Goal: Use online tool/utility: Utilize a website feature to perform a specific function

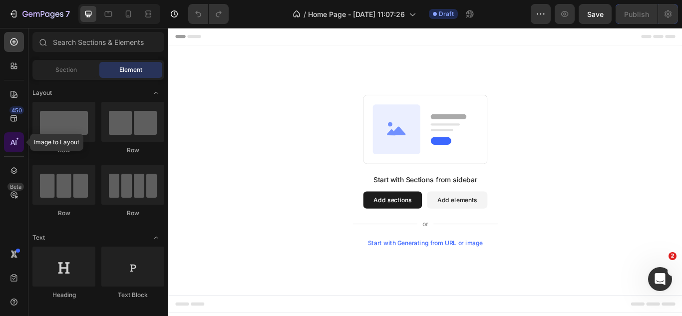
click at [15, 141] on icon at bounding box center [14, 142] width 10 height 10
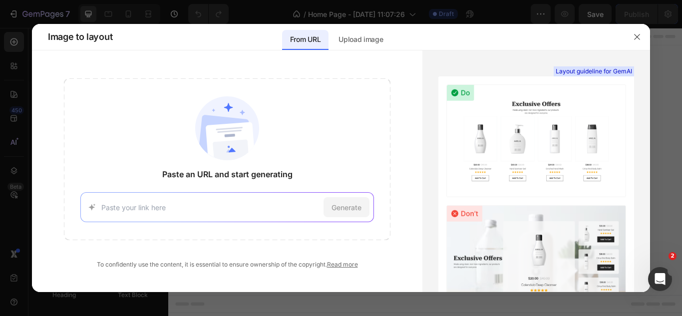
paste input "https://professional-fishing-c2ng.bolt.host/"
type input "https://professional-fishing-c2ng.bolt.host/"
click at [347, 214] on div "Generate" at bounding box center [346, 207] width 46 height 20
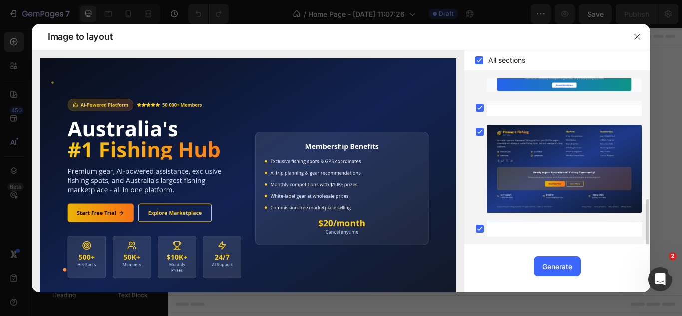
scroll to position [430, 0]
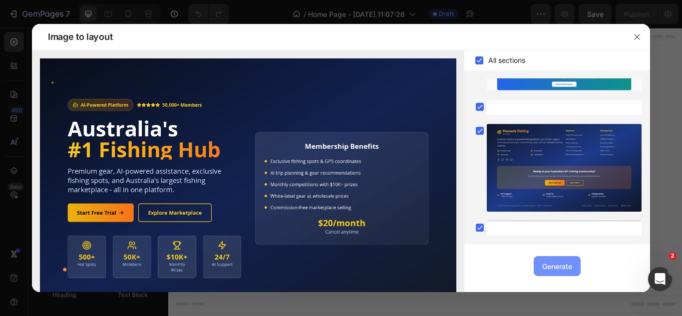
click at [569, 266] on div "Generate" at bounding box center [557, 266] width 30 height 10
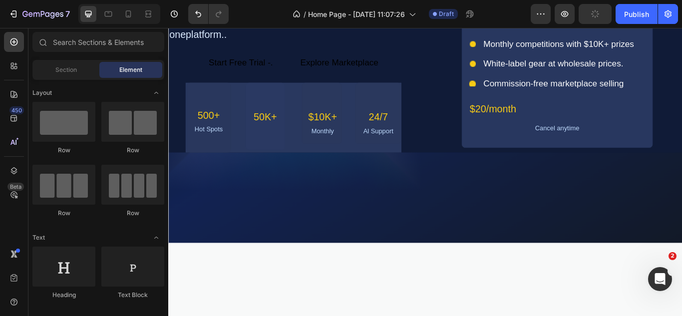
scroll to position [0, 0]
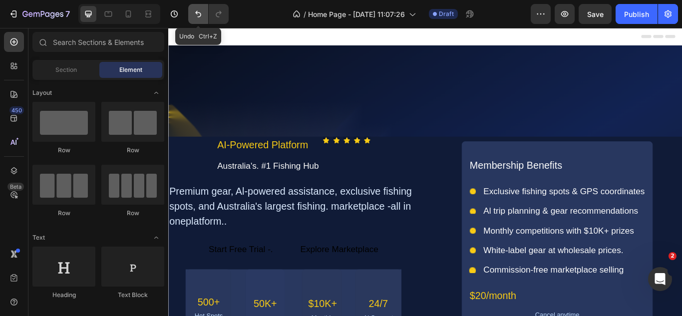
click at [201, 10] on icon "Undo/Redo" at bounding box center [198, 14] width 10 height 10
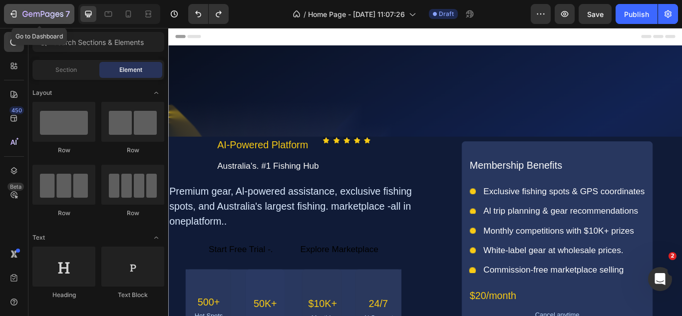
click at [12, 16] on icon "button" at bounding box center [13, 14] width 10 height 10
click at [16, 20] on button "7" at bounding box center [39, 14] width 70 height 20
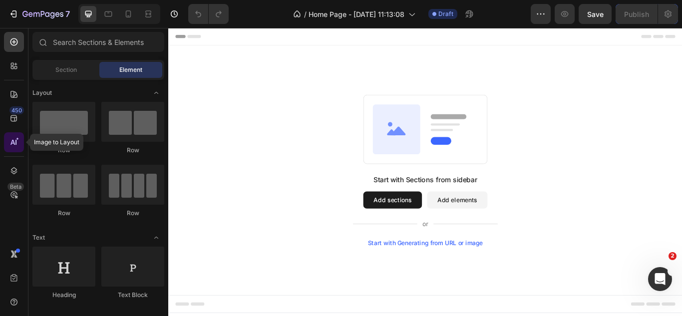
click at [15, 145] on icon at bounding box center [15, 142] width 1 height 5
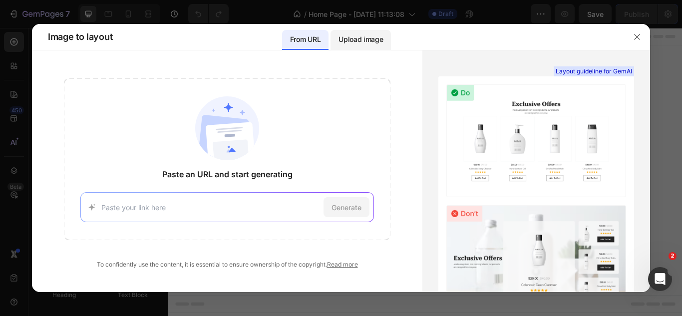
click at [369, 32] on div "Upload image" at bounding box center [360, 40] width 60 height 20
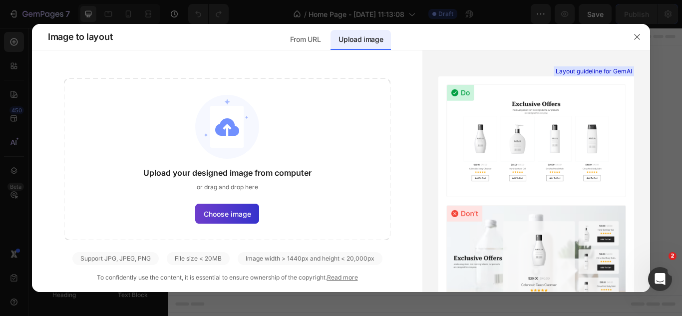
click at [247, 206] on label "Choose image" at bounding box center [227, 214] width 64 height 20
click at [0, 0] on input "Choose image" at bounding box center [0, 0] width 0 height 0
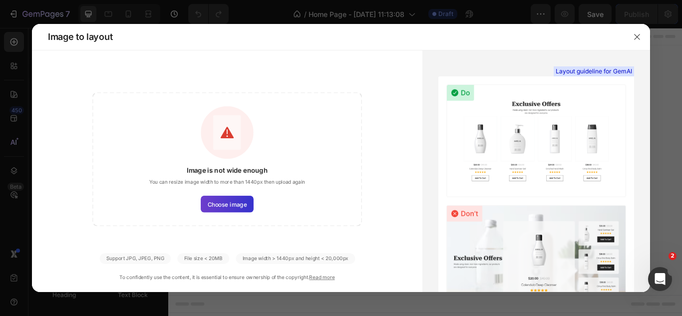
click at [229, 207] on span "Choose image" at bounding box center [227, 204] width 39 height 8
click at [0, 0] on input "Choose image" at bounding box center [0, 0] width 0 height 0
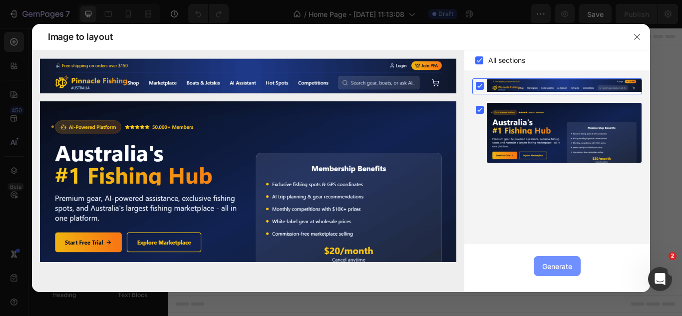
click at [568, 262] on div "Generate" at bounding box center [557, 266] width 30 height 10
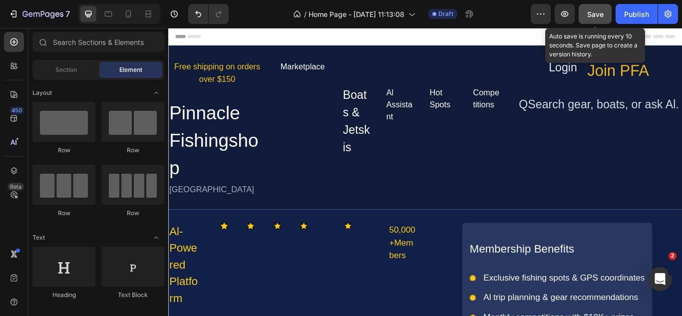
click at [586, 19] on button "Save" at bounding box center [594, 14] width 33 height 20
